Goal: Information Seeking & Learning: Understand process/instructions

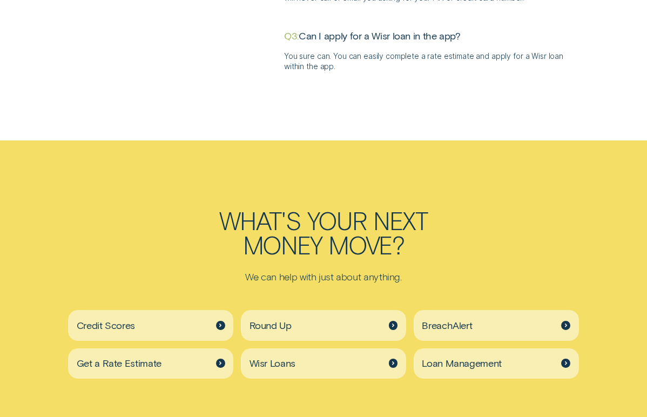
scroll to position [2202, 0]
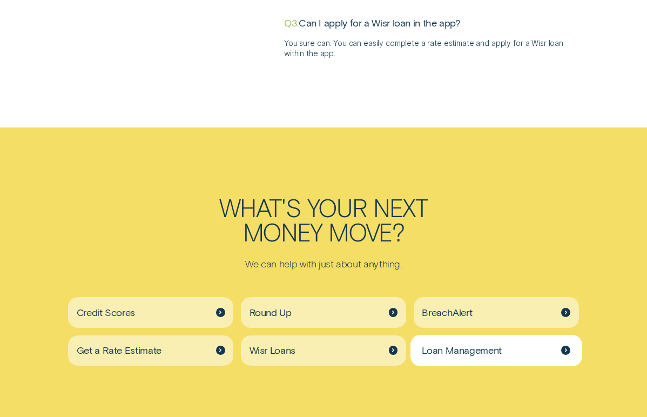
click at [434, 344] on span "Loan Management" at bounding box center [462, 350] width 80 height 12
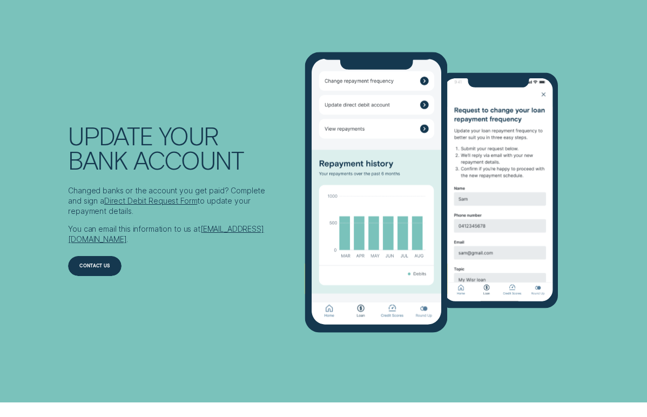
scroll to position [1666, 0]
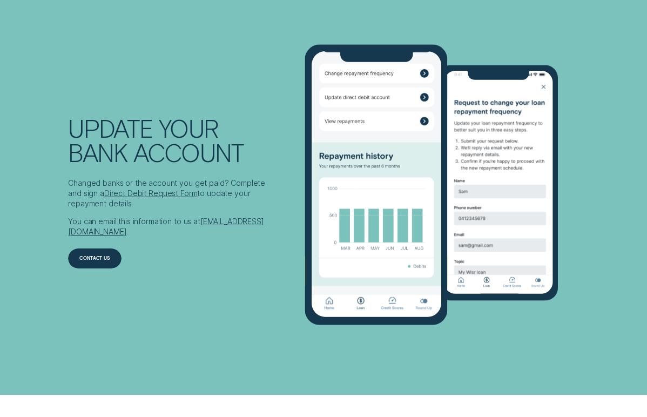
click at [138, 195] on link "Direct Debit Request Form" at bounding box center [150, 193] width 93 height 9
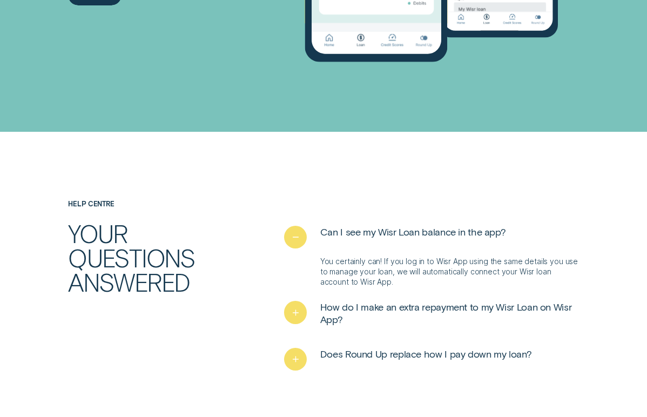
scroll to position [1931, 0]
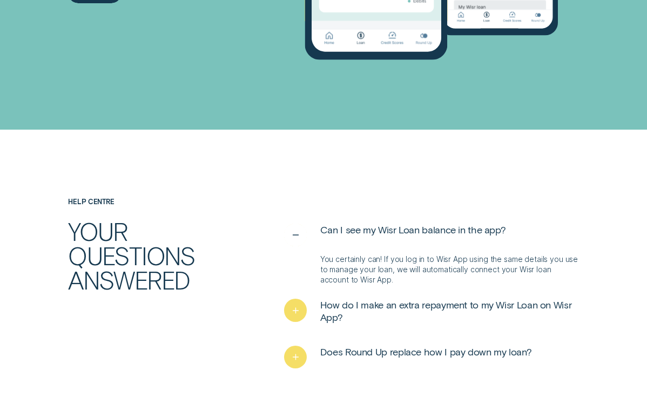
click at [294, 233] on icon "See less" at bounding box center [295, 235] width 11 height 17
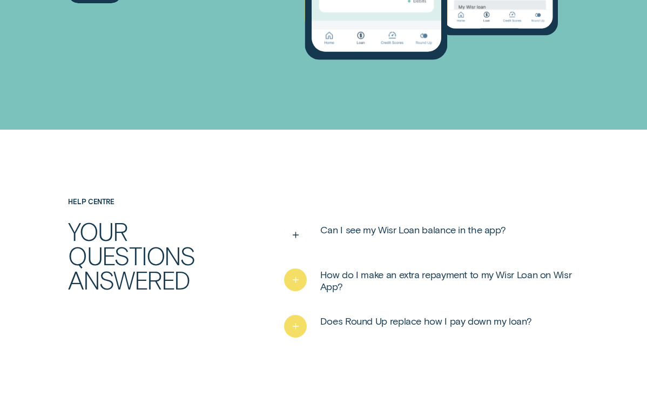
click at [411, 226] on span "Can I see my Wisr Loan balance in the app?" at bounding box center [413, 230] width 186 height 12
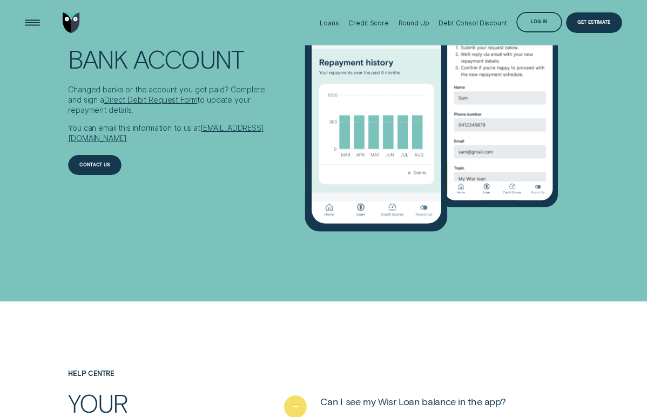
scroll to position [1749, 0]
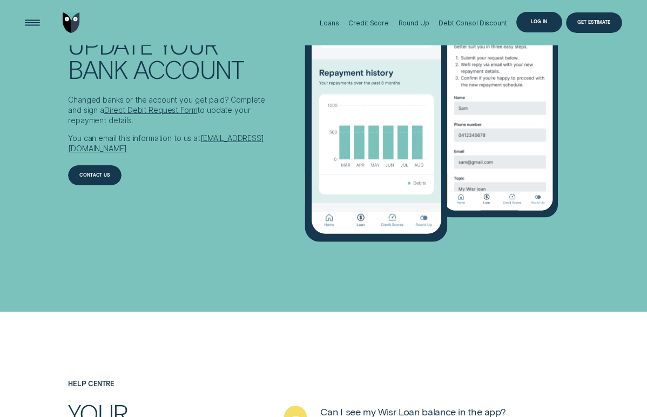
click at [541, 18] on div "Log in" at bounding box center [539, 22] width 45 height 21
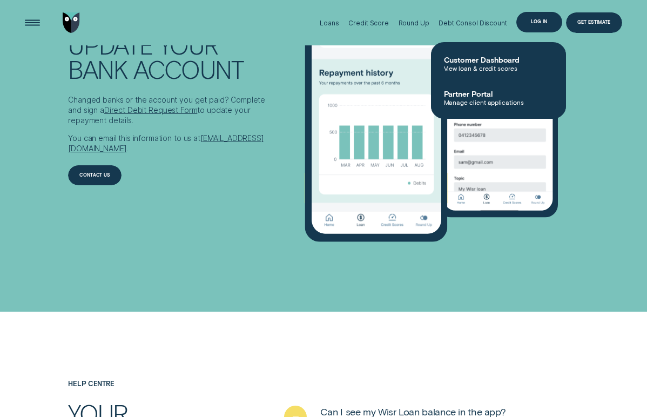
click at [541, 18] on div "Log in" at bounding box center [539, 22] width 45 height 21
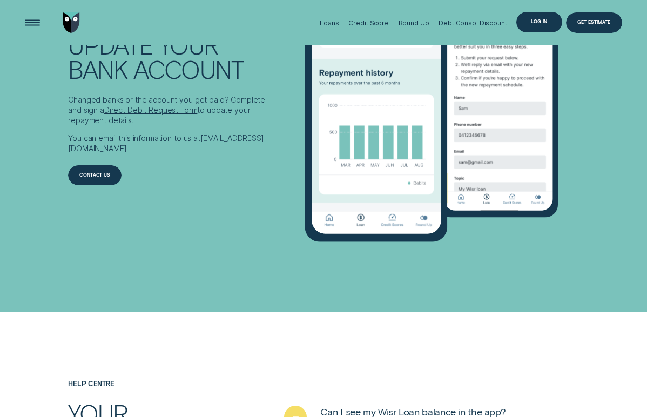
click at [540, 22] on div "Log in" at bounding box center [539, 22] width 16 height 4
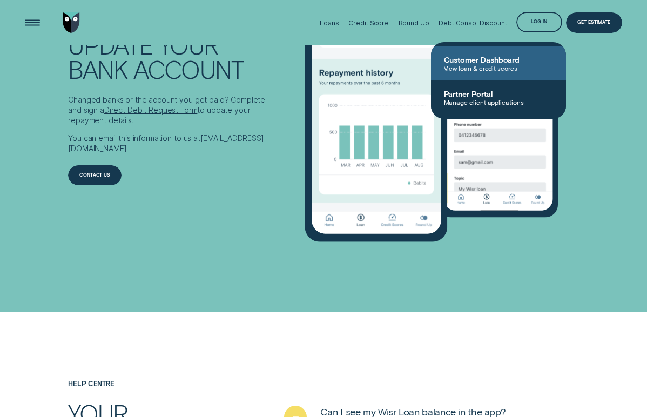
click at [499, 60] on span "Customer Dashboard" at bounding box center [498, 59] width 109 height 9
